Goal: Task Accomplishment & Management: Manage account settings

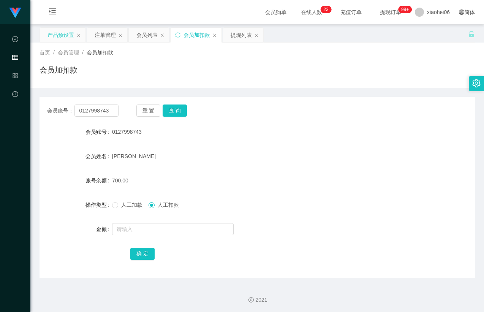
click at [43, 40] on div "产品预设置" at bounding box center [63, 35] width 46 height 14
click at [63, 39] on div "产品预设置" at bounding box center [61, 35] width 27 height 14
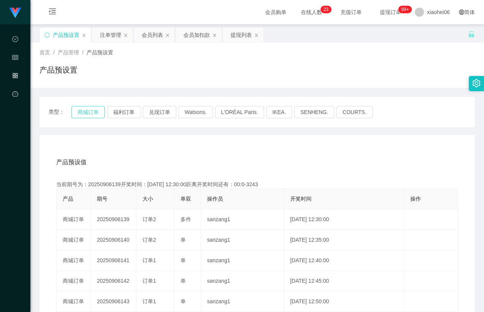
click at [84, 111] on button "商城订单" at bounding box center [87, 112] width 33 height 12
drag, startPoint x: 212, startPoint y: 149, endPoint x: 261, endPoint y: 128, distance: 53.8
click at [213, 149] on div "产品预设值 添加期号 当前期号为：20250906139开奖时间：[DATE] 12:30:00距离开奖时间还有：00:0-3244 产品 期号 大小 单双 …" at bounding box center [258, 291] width 436 height 313
click at [327, 73] on div "产品预设置" at bounding box center [258, 72] width 436 height 17
click at [88, 109] on button "商城订单" at bounding box center [87, 112] width 33 height 12
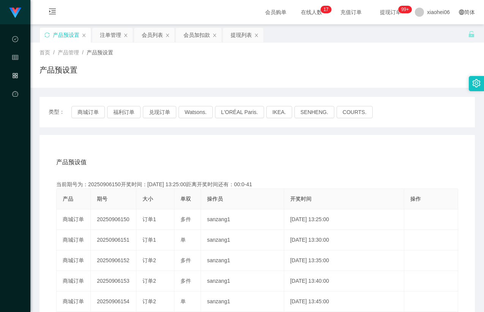
click at [156, 130] on div "类型： 商城订单 福利订单 兑现订单 Watsons. L'ORÉAL Paris. IKEA. [GEOGRAPHIC_DATA]. COURTS. 产品预…" at bounding box center [258, 272] width 436 height 351
drag, startPoint x: 150, startPoint y: 154, endPoint x: 140, endPoint y: 163, distance: 13.7
click at [150, 155] on div "产品预设值 添加期号" at bounding box center [257, 162] width 402 height 21
click at [111, 183] on div "当前期号为：20250906151开奖时间：[DATE] 13:30:00距离开奖时间还有：04:16" at bounding box center [257, 185] width 402 height 8
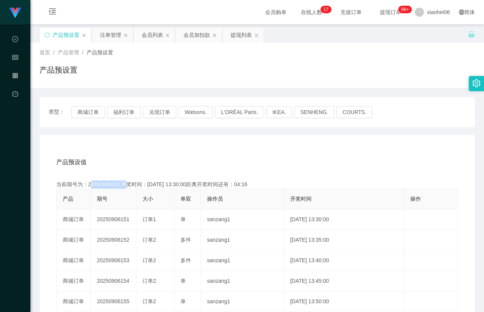
copy div "20250906151"
drag, startPoint x: 246, startPoint y: 192, endPoint x: 263, endPoint y: 184, distance: 18.5
click at [247, 192] on th "操作员" at bounding box center [242, 199] width 83 height 21
click at [342, 120] on div "类型： 商城订单 福利订单 兑现订单 Watsons. L'ORÉAL Paris. IKEA. [GEOGRAPHIC_DATA]. COURTS." at bounding box center [258, 112] width 436 height 30
click at [107, 37] on div "注单管理" at bounding box center [110, 35] width 21 height 14
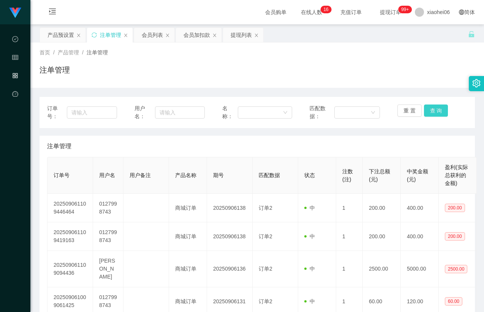
click at [439, 109] on button "查 询" at bounding box center [436, 111] width 24 height 12
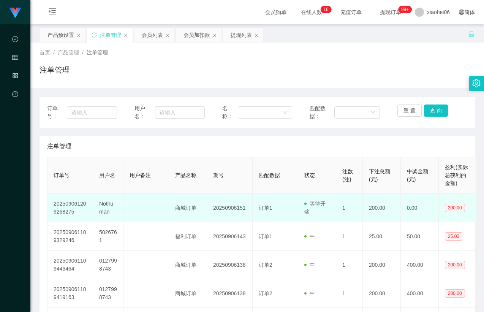
click at [105, 204] on td "Nothuman" at bounding box center [108, 208] width 30 height 29
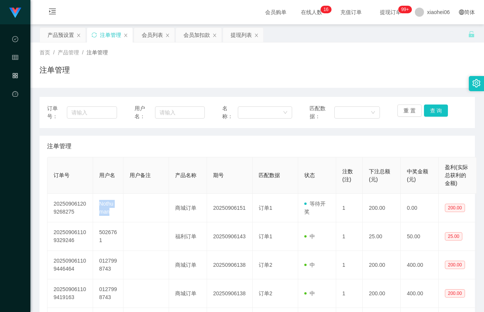
copy td "Nothuman"
click at [437, 111] on button "查 询" at bounding box center [436, 111] width 24 height 12
click at [397, 147] on div "注单管理" at bounding box center [257, 146] width 420 height 21
drag, startPoint x: 327, startPoint y: 70, endPoint x: 299, endPoint y: 72, distance: 28.6
click at [327, 70] on div "注单管理" at bounding box center [258, 72] width 436 height 17
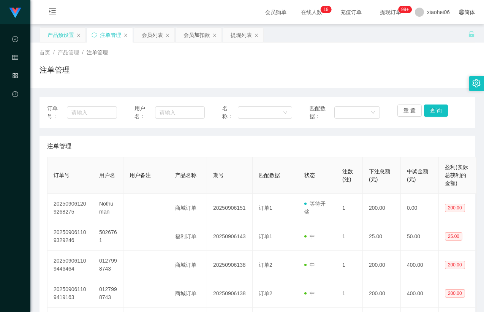
click at [57, 33] on div "产品预设置" at bounding box center [61, 35] width 27 height 14
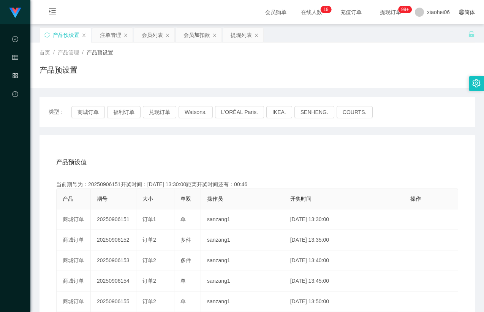
drag, startPoint x: 300, startPoint y: 156, endPoint x: 216, endPoint y: 146, distance: 84.7
click at [298, 156] on div "产品预设值 添加期号" at bounding box center [257, 162] width 402 height 21
drag, startPoint x: 90, startPoint y: 113, endPoint x: 208, endPoint y: 135, distance: 119.5
click at [90, 113] on button "商城订单" at bounding box center [87, 112] width 33 height 12
drag, startPoint x: 261, startPoint y: 146, endPoint x: 271, endPoint y: 147, distance: 10.3
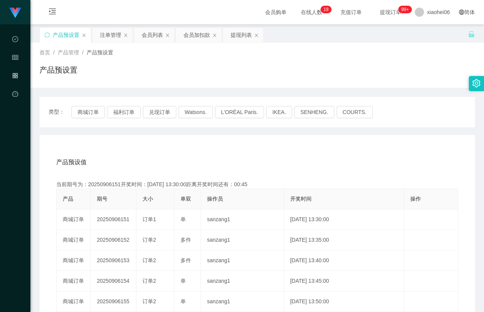
click at [266, 147] on div "产品预设值 添加期号 当前期号为：20250906151开奖时间：[DATE] 13:30:00距离开奖时间还有：00:45 产品 期号 大小 单双 操作员 …" at bounding box center [258, 291] width 436 height 313
drag, startPoint x: 398, startPoint y: 68, endPoint x: 426, endPoint y: 46, distance: 35.7
click at [398, 68] on div "产品预设置" at bounding box center [258, 72] width 436 height 17
click at [295, 147] on div "产品预设值 添加期号 当前期号为：20250906151开奖时间：[DATE] 13:30:00距离开奖时间还有：00:09 产品 期号 大小 单双 操作员 …" at bounding box center [258, 291] width 436 height 313
click at [180, 156] on div "产品预设值 添加期号" at bounding box center [257, 162] width 402 height 21
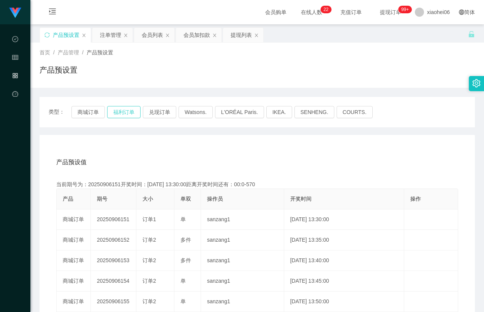
click at [126, 110] on button "福利订单" at bounding box center [123, 112] width 33 height 12
click at [133, 139] on div "产品预设值 添加期号 当前期号为：20250906151开奖时间：[DATE] 13:30:00距离开奖时间还有：00:0-570 产品 期号 大小 单双 操…" at bounding box center [258, 291] width 436 height 313
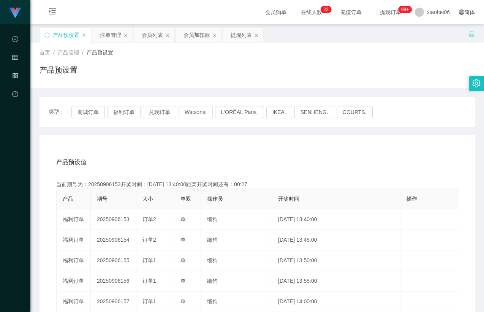
click at [168, 141] on div "产品预设值 添加期号 当前期号为：20250906153开奖时间：[DATE] 13:40:00距离开奖时间还有：00:27 产品 期号 大小 单双 操作员 …" at bounding box center [258, 291] width 436 height 313
drag, startPoint x: 155, startPoint y: 137, endPoint x: 151, endPoint y: 135, distance: 4.8
click at [155, 138] on div "产品预设值 添加期号 当前期号为：20250906153开奖时间：[DATE] 13:40:00距离开奖时间还有：00:27 产品 期号 大小 单双 操作员 …" at bounding box center [258, 291] width 436 height 313
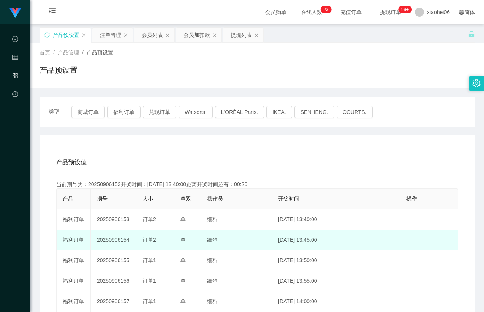
click at [119, 236] on td "20250906154" at bounding box center [114, 240] width 46 height 21
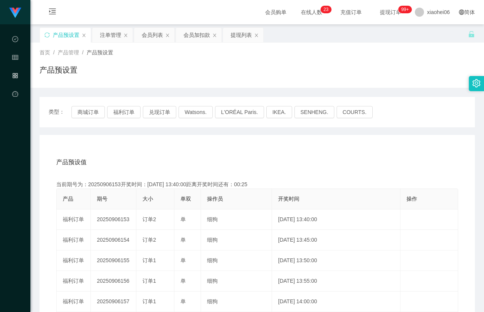
copy td "20250906154"
click at [106, 36] on div "注单管理" at bounding box center [110, 35] width 21 height 14
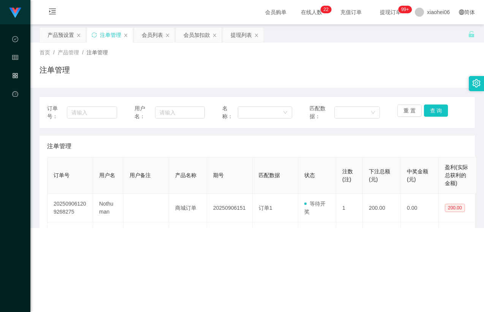
click at [274, 74] on div "注单管理" at bounding box center [258, 72] width 436 height 17
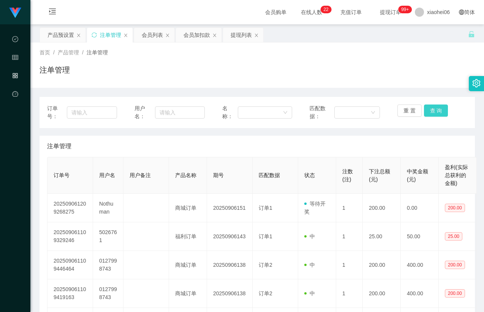
click at [433, 108] on button "查 询" at bounding box center [436, 111] width 24 height 12
click at [412, 109] on button "重 置" at bounding box center [410, 111] width 24 height 12
click at [411, 78] on div "注单管理" at bounding box center [258, 72] width 436 height 17
click at [285, 161] on th "匹配数据" at bounding box center [276, 175] width 46 height 36
click at [435, 107] on button "查 询" at bounding box center [436, 111] width 24 height 12
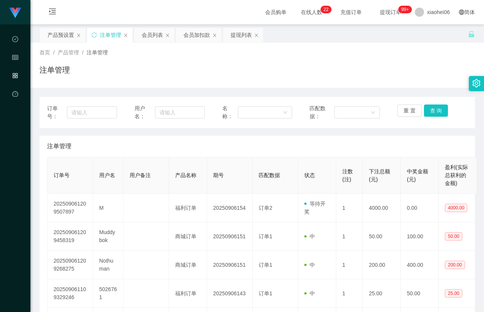
click at [383, 142] on div "注单管理" at bounding box center [257, 146] width 420 height 21
click at [367, 141] on div "注单管理" at bounding box center [257, 146] width 420 height 21
click at [366, 139] on div "注单管理" at bounding box center [257, 146] width 420 height 21
click at [338, 136] on div "注单管理" at bounding box center [257, 146] width 420 height 21
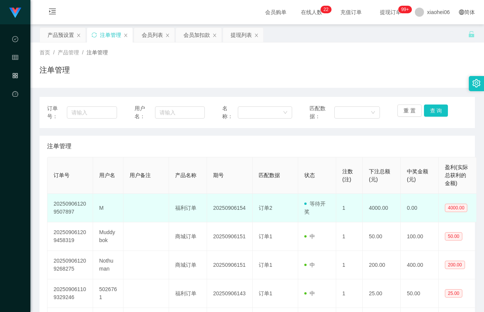
click at [104, 207] on td "M" at bounding box center [108, 208] width 30 height 29
click at [100, 207] on td "M" at bounding box center [108, 208] width 30 height 29
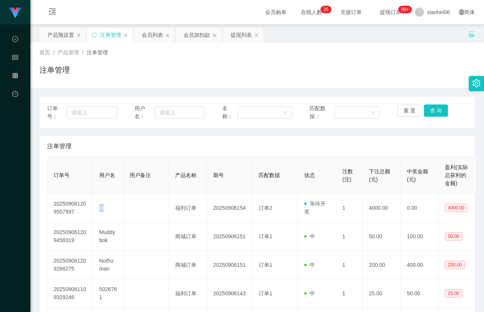
copy td "M"
drag, startPoint x: 192, startPoint y: 35, endPoint x: 211, endPoint y: 36, distance: 18.3
click at [192, 35] on div "会员加扣款" at bounding box center [197, 35] width 27 height 14
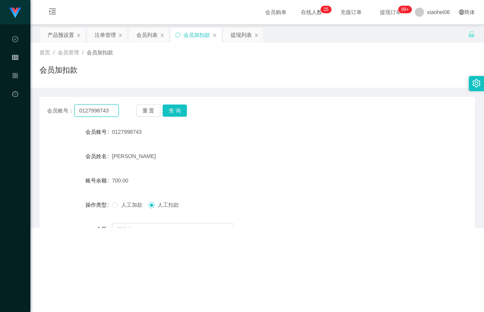
click at [102, 112] on input "0127998743" at bounding box center [96, 111] width 44 height 12
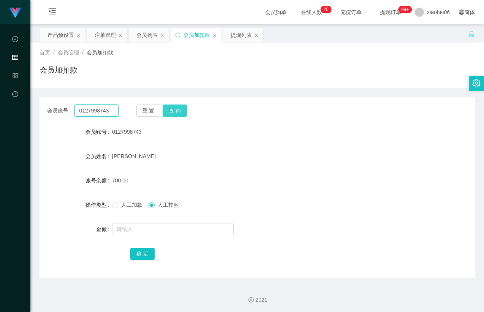
paste input "M"
type input "M"
click at [176, 111] on button "查 询" at bounding box center [175, 111] width 24 height 12
click at [194, 143] on form "会员账号 M 会员姓名 账号余额 500.00 操作类型 人工加款 人工扣款 金额 确 定" at bounding box center [258, 192] width 436 height 137
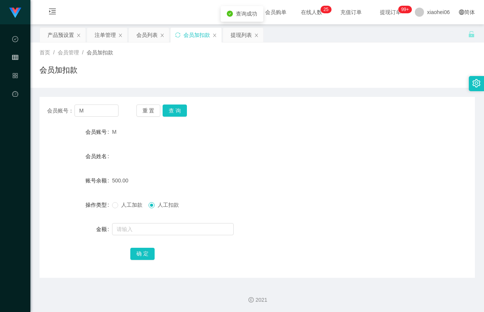
click at [207, 150] on div "会员姓名" at bounding box center [258, 156] width 436 height 15
click at [213, 148] on form "会员账号 M 会员姓名 账号余额 500.00 操作类型 人工加款 人工扣款 金额 确 定" at bounding box center [258, 192] width 436 height 137
click at [183, 116] on button "查 询" at bounding box center [175, 111] width 24 height 12
click at [183, 115] on button "查 询" at bounding box center [175, 111] width 24 height 12
drag, startPoint x: 229, startPoint y: 115, endPoint x: 178, endPoint y: 86, distance: 58.2
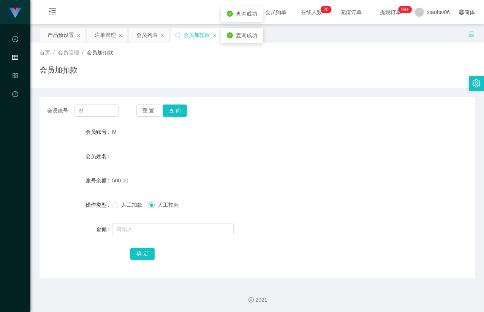
click at [228, 115] on div "会员账号： M 重 置 查 询" at bounding box center [258, 111] width 436 height 12
click at [58, 40] on div "产品预设置" at bounding box center [61, 35] width 27 height 14
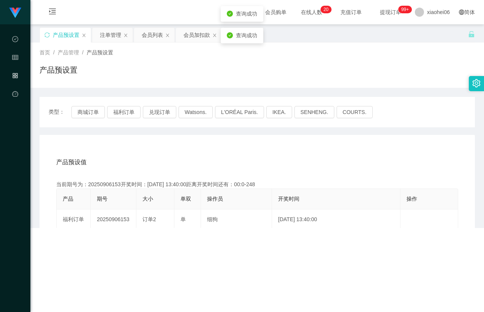
drag, startPoint x: 301, startPoint y: 81, endPoint x: 325, endPoint y: 90, distance: 26.0
click at [302, 81] on div "产品预设置" at bounding box center [258, 72] width 436 height 17
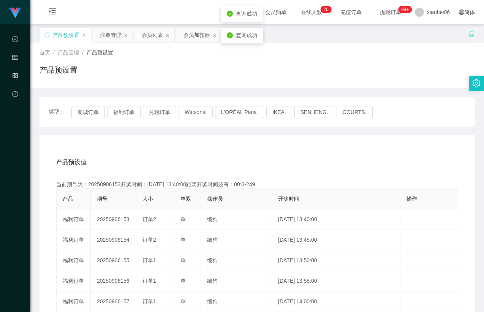
click at [277, 144] on div "产品预设值 添加期号 当前期号为：20250906153开奖时间：[DATE] 13:40:00距离开奖时间还有：00:0-249 产品 期号 大小 单双 操…" at bounding box center [258, 291] width 436 height 313
click at [85, 110] on button "商城订单" at bounding box center [87, 112] width 33 height 12
click at [201, 138] on div "产品预设值 添加期号 当前期号为：20250906153开奖时间：[DATE] 13:40:00距离开奖时间还有：00:0-250 产品 期号 大小 单双 操…" at bounding box center [258, 291] width 436 height 313
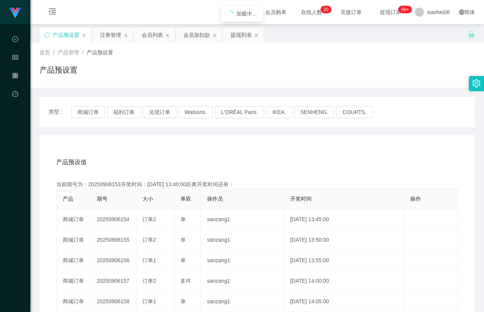
click at [231, 87] on div "首页 / 产品管理 / 产品预设置 / 产品预设置" at bounding box center [257, 65] width 454 height 45
click at [196, 158] on div "产品预设值 添加期号" at bounding box center [257, 162] width 402 height 21
click at [124, 111] on button "福利订单" at bounding box center [123, 112] width 33 height 12
click at [173, 150] on div "产品预设值 添加期号 当前期号为：20250906154开奖时间：[DATE] 13:45:00距离开奖时间还有： 产品 期号 大小 单双 操作员 开奖时间 …" at bounding box center [258, 291] width 436 height 313
click at [193, 82] on div "首页 / 产品管理 / 产品预设置 / 产品预设置" at bounding box center [257, 65] width 454 height 45
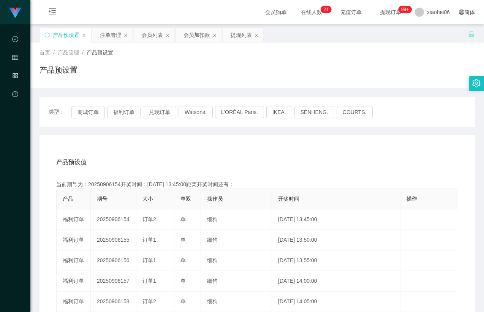
click at [198, 135] on div "产品预设值 添加期号 当前期号为：20250906154开奖时间：[DATE] 13:45:00距离开奖时间还有： 产品 期号 大小 单双 操作员 开奖时间 …" at bounding box center [258, 291] width 436 height 313
click at [202, 70] on div "产品预设置" at bounding box center [258, 72] width 436 height 17
click at [194, 34] on div "会员加扣款" at bounding box center [197, 35] width 27 height 14
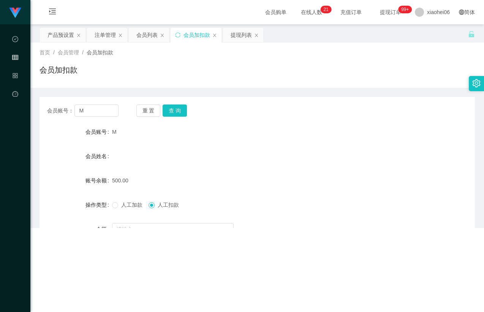
drag, startPoint x: 218, startPoint y: 76, endPoint x: 188, endPoint y: 98, distance: 37.1
click at [218, 77] on div "会员加扣款" at bounding box center [258, 72] width 436 height 17
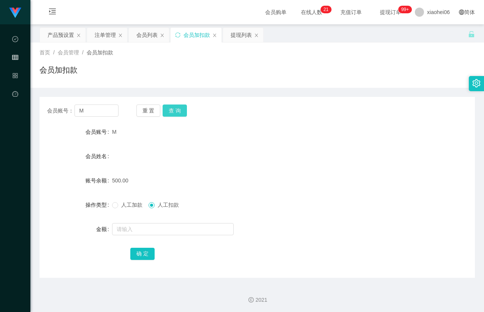
click at [179, 105] on button "查 询" at bounding box center [175, 111] width 24 height 12
click at [256, 124] on div "会员账号： M 重 置 查 询 会员账号 M 会员姓名 账号余额 500.00 操作类型 人工加款 人工扣款 金额 确 定" at bounding box center [258, 187] width 436 height 181
click at [182, 115] on button "查 询" at bounding box center [175, 111] width 24 height 12
click at [177, 108] on button "查 询" at bounding box center [179, 111] width 33 height 12
click at [177, 109] on div "重 置 查 询" at bounding box center [171, 111] width 71 height 12
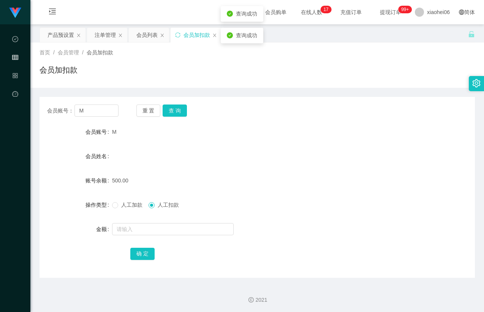
click at [206, 140] on form "会员账号 M 会员姓名 账号余额 500.00 操作类型 人工加款 人工扣款 金额 确 定" at bounding box center [258, 192] width 436 height 137
drag, startPoint x: 55, startPoint y: 35, endPoint x: 190, endPoint y: 60, distance: 138.0
click at [55, 35] on div "产品预设置" at bounding box center [61, 35] width 27 height 14
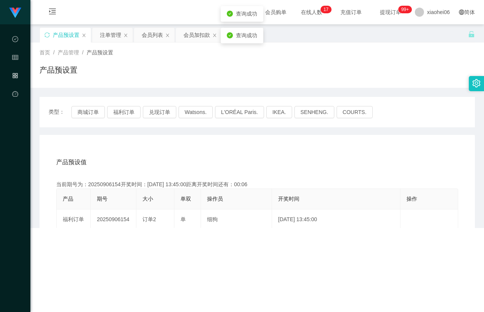
drag, startPoint x: 341, startPoint y: 72, endPoint x: 350, endPoint y: 79, distance: 10.9
click at [341, 72] on div "产品预设置" at bounding box center [258, 72] width 436 height 17
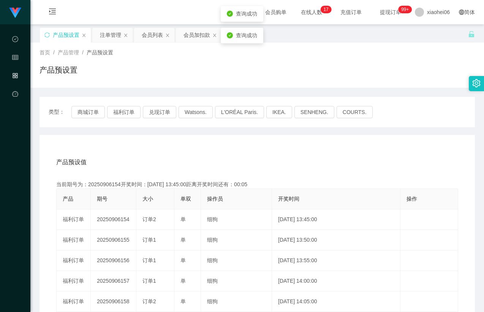
click at [306, 85] on div "首页 / 产品管理 / 产品预设置 / 产品预设置" at bounding box center [257, 65] width 454 height 45
click at [225, 37] on div "提现列表" at bounding box center [243, 35] width 40 height 14
click at [206, 38] on div "会员加扣款" at bounding box center [197, 35] width 27 height 14
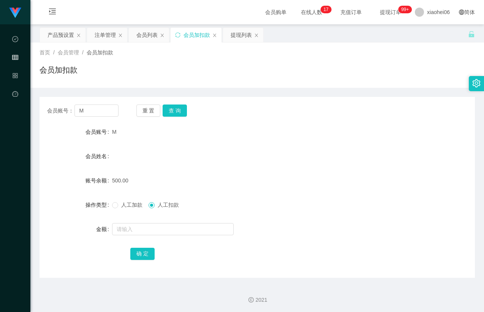
click at [263, 163] on div "会员姓名" at bounding box center [258, 156] width 436 height 15
click at [173, 106] on button "查 询" at bounding box center [175, 111] width 24 height 12
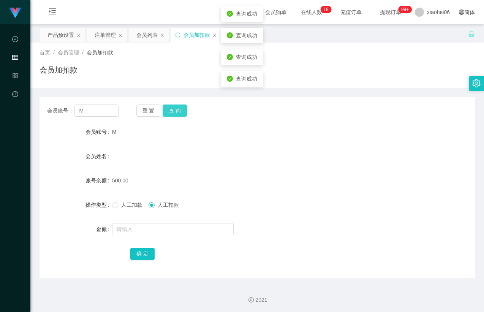
click at [173, 106] on button "查 询" at bounding box center [175, 111] width 24 height 12
click at [173, 106] on div "重 置 查 询" at bounding box center [171, 111] width 71 height 12
click at [173, 106] on button "查 询" at bounding box center [175, 111] width 24 height 12
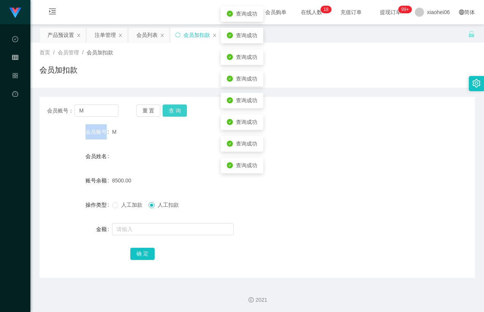
click at [173, 106] on button "查 询" at bounding box center [175, 111] width 24 height 12
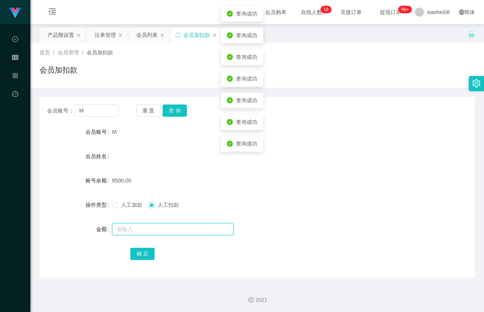
click at [160, 233] on input "text" at bounding box center [173, 229] width 122 height 12
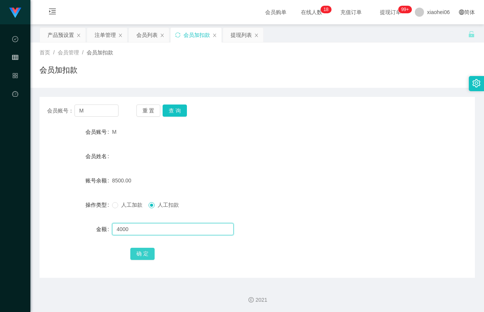
type input "4000"
click at [142, 253] on button "确 定" at bounding box center [142, 254] width 24 height 12
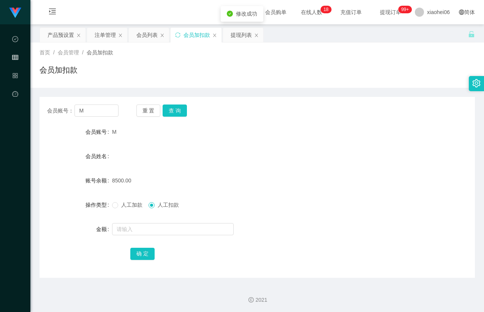
click at [244, 169] on form "会员账号 M 会员姓名 账号余额 8500.00 操作类型 人工加款 人工扣款 金额 确 定" at bounding box center [258, 192] width 436 height 137
click at [239, 147] on form "会员账号 M 会员姓名 账号余额 4500.00 操作类型 人工加款 人工扣款 金额 确 定" at bounding box center [258, 192] width 436 height 137
click at [364, 67] on div "会员加扣款" at bounding box center [258, 72] width 436 height 17
click at [363, 87] on div "首页 / 会员管理 / 会员加扣款 / 会员加扣款" at bounding box center [257, 65] width 454 height 45
